Goal: Navigation & Orientation: Understand site structure

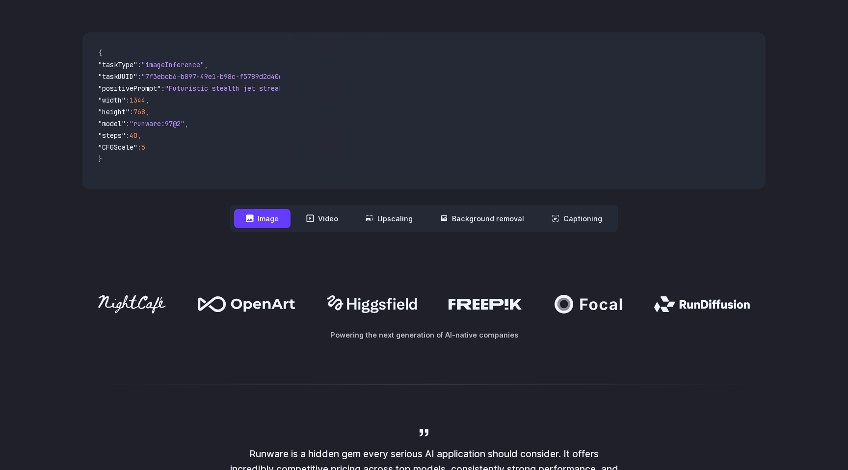
scroll to position [363, 0]
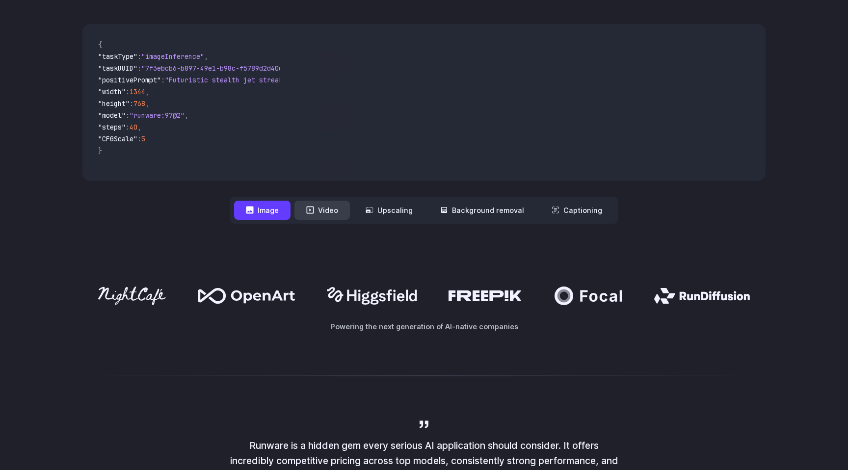
click at [321, 215] on button "Video" at bounding box center [322, 210] width 55 height 19
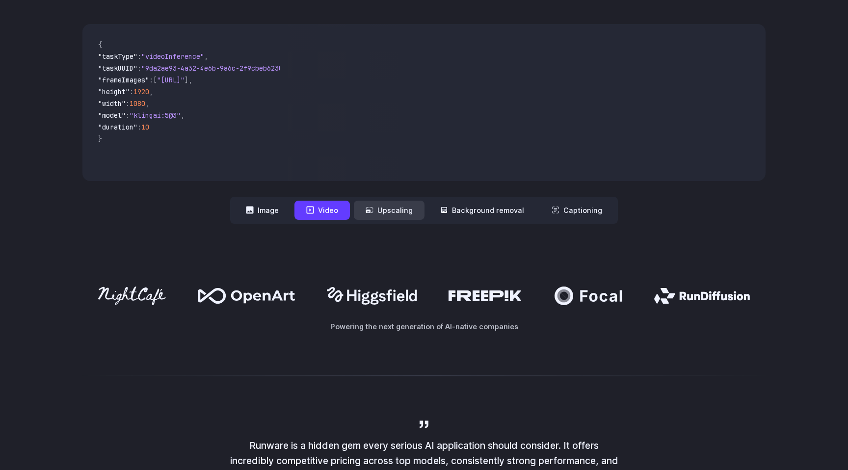
click at [399, 209] on button "Upscaling" at bounding box center [389, 210] width 71 height 19
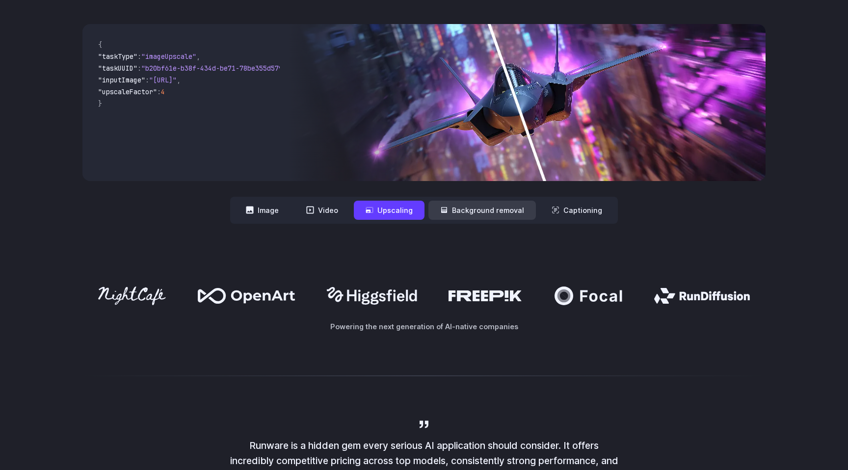
click at [480, 208] on button "Background removal" at bounding box center [483, 210] width 108 height 19
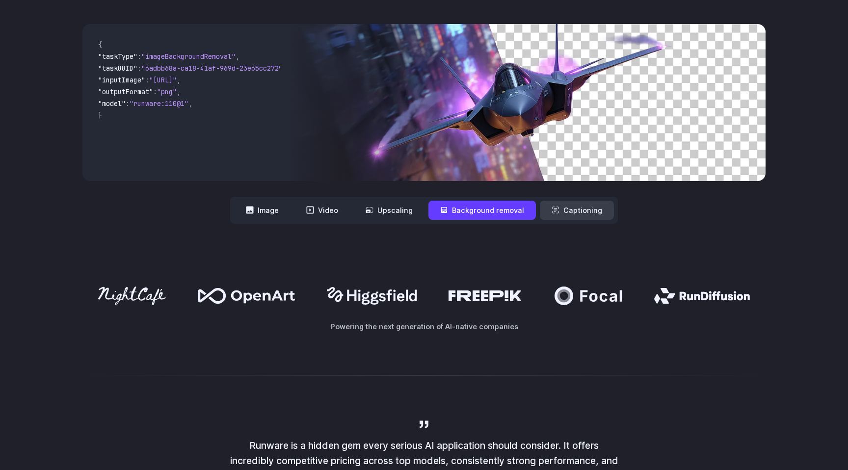
click at [584, 205] on button "Captioning" at bounding box center [577, 210] width 74 height 19
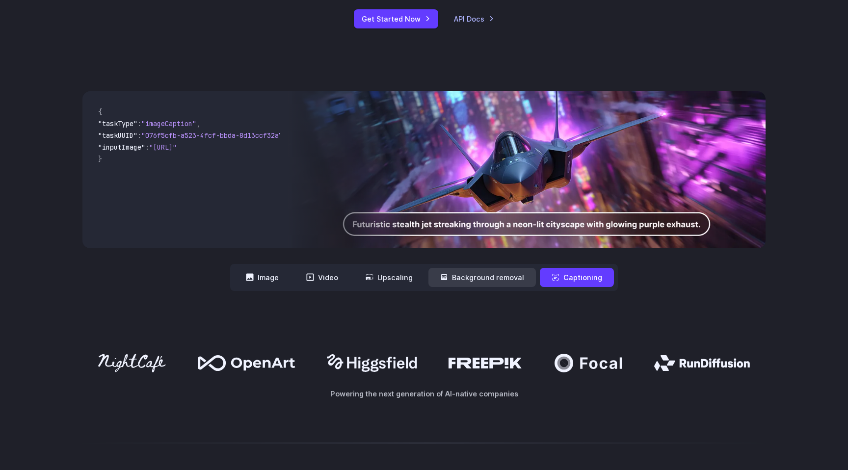
scroll to position [278, 0]
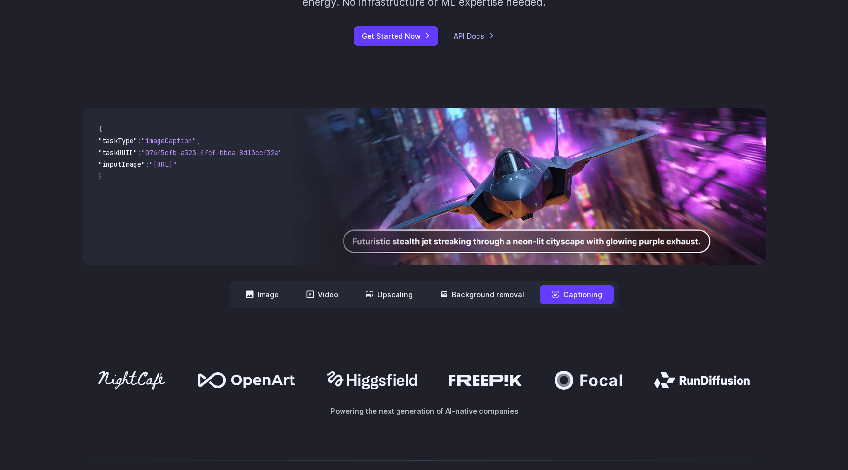
click at [470, 306] on nav "**********" at bounding box center [424, 294] width 388 height 27
click at [466, 290] on button "Background removal" at bounding box center [483, 294] width 108 height 19
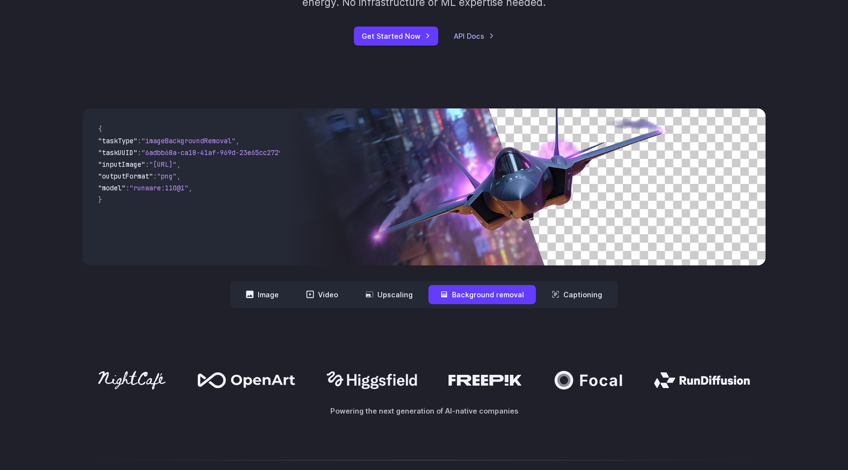
click at [569, 279] on div "**********" at bounding box center [423, 208] width 683 height 200
click at [566, 291] on button "Captioning" at bounding box center [577, 294] width 74 height 19
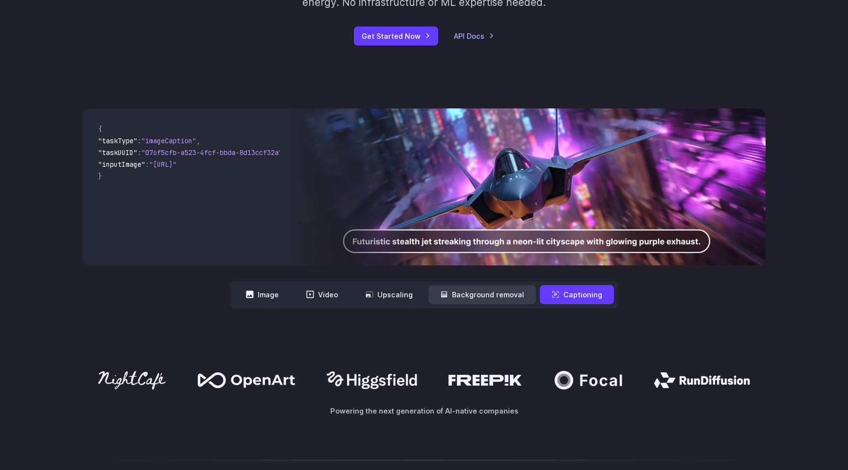
click at [479, 294] on button "Background removal" at bounding box center [483, 294] width 108 height 19
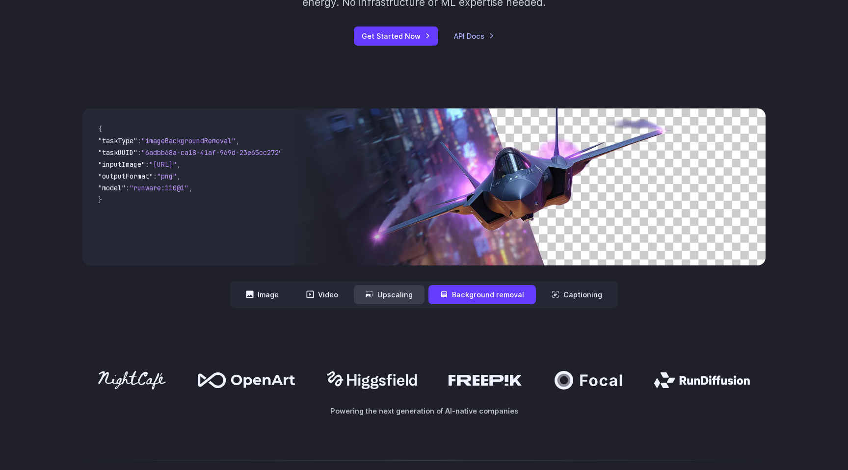
click at [420, 294] on button "Upscaling" at bounding box center [389, 294] width 71 height 19
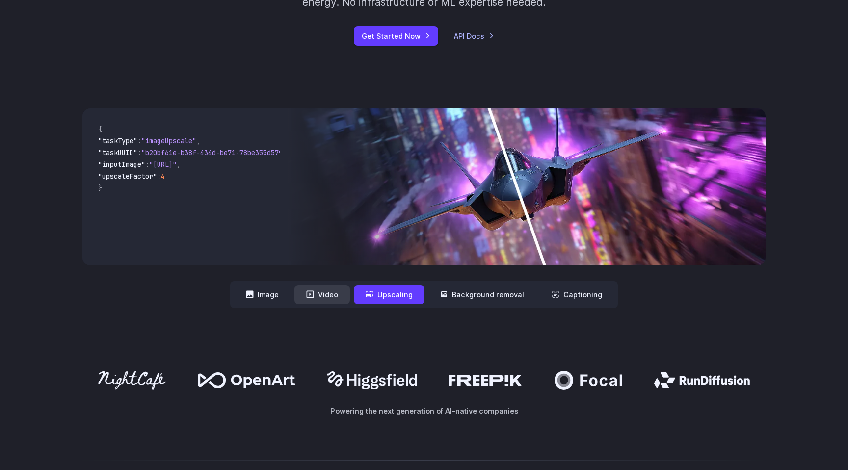
click at [324, 294] on button "Video" at bounding box center [322, 294] width 55 height 19
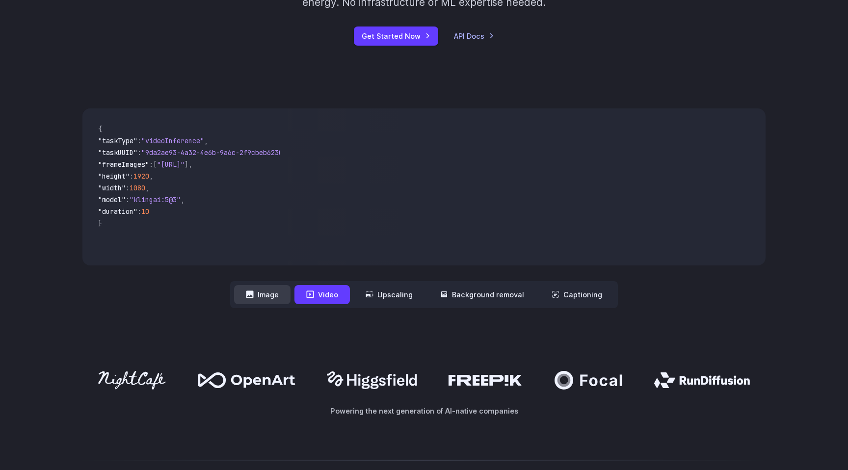
click at [274, 295] on button "Image" at bounding box center [262, 294] width 56 height 19
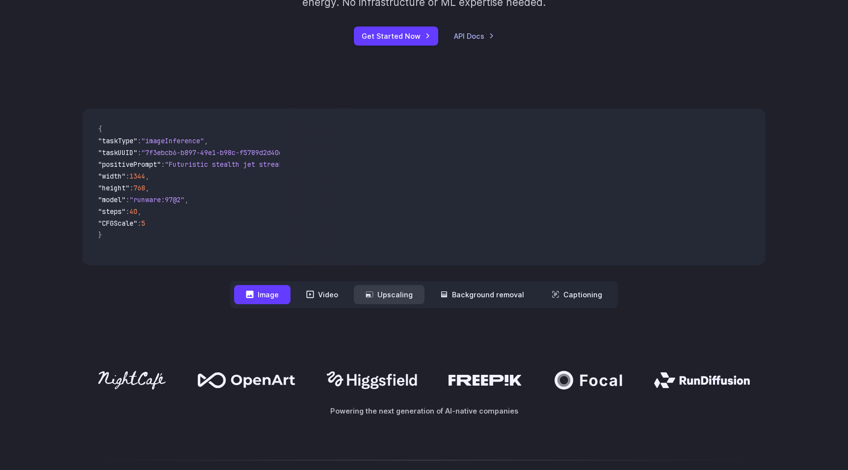
click at [394, 298] on button "Upscaling" at bounding box center [389, 294] width 71 height 19
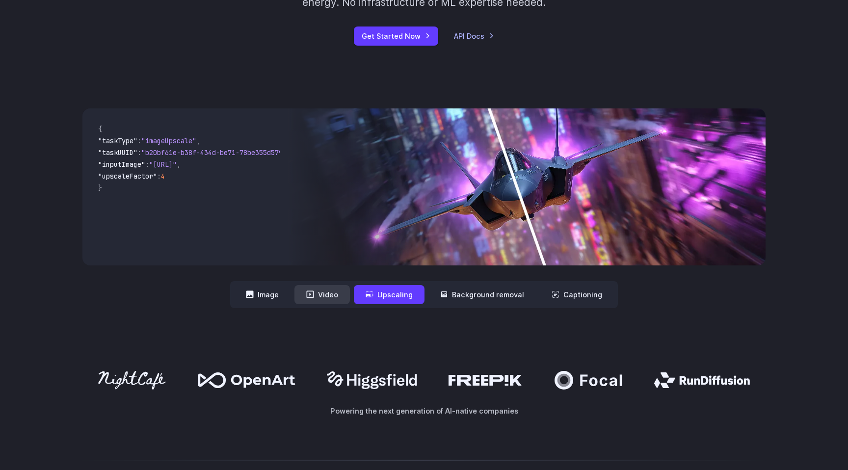
click at [343, 286] on button "Video" at bounding box center [322, 294] width 55 height 19
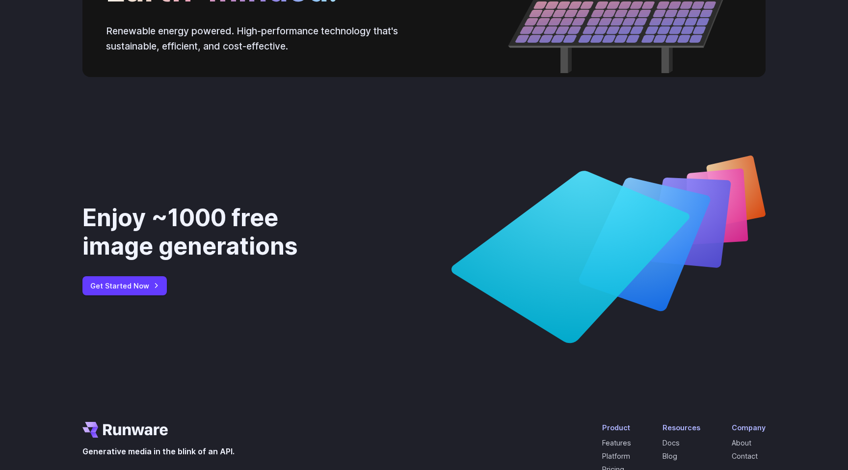
scroll to position [3729, 0]
